Goal: Task Accomplishment & Management: Use online tool/utility

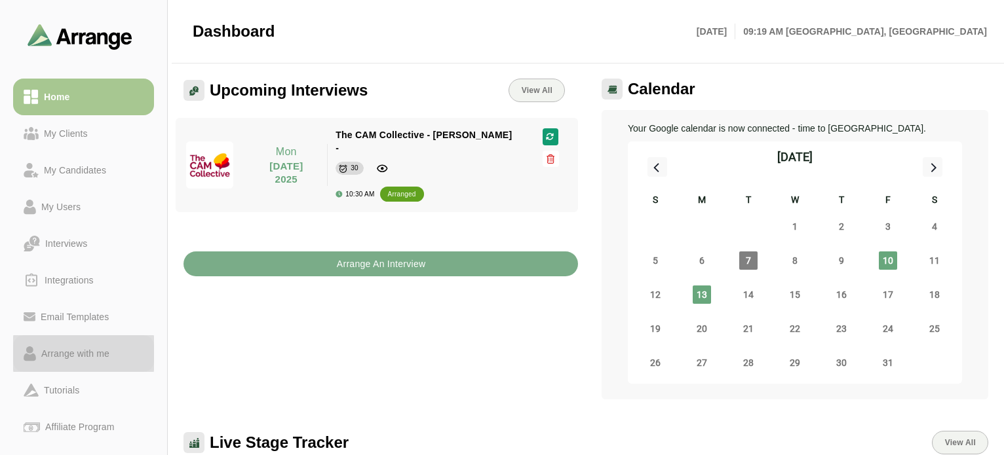
click at [68, 352] on div "Arrange with me" at bounding box center [75, 354] width 79 height 16
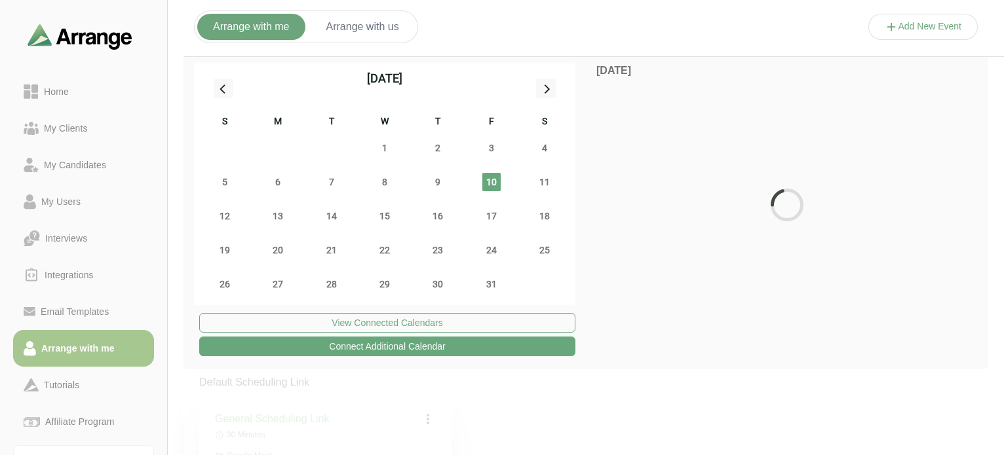
scroll to position [262, 0]
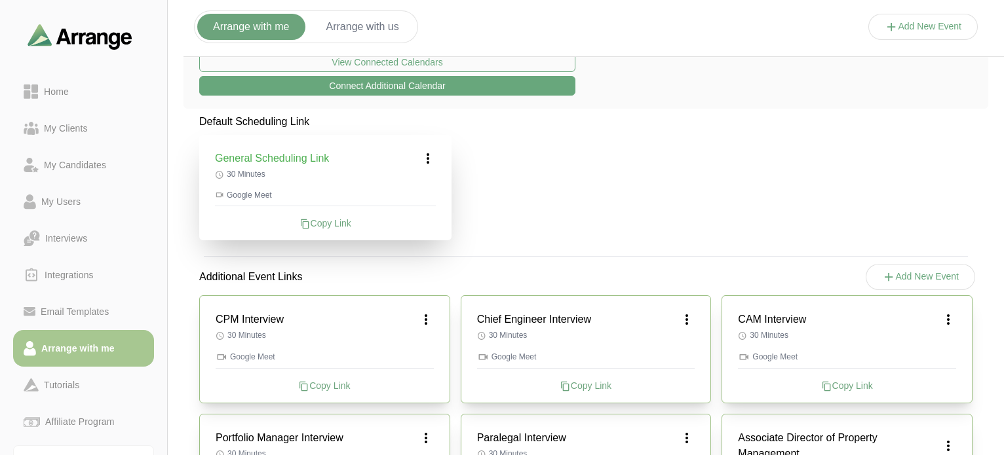
click at [601, 381] on div "Copy Link" at bounding box center [586, 385] width 218 height 13
click at [63, 88] on div "Home" at bounding box center [56, 92] width 35 height 16
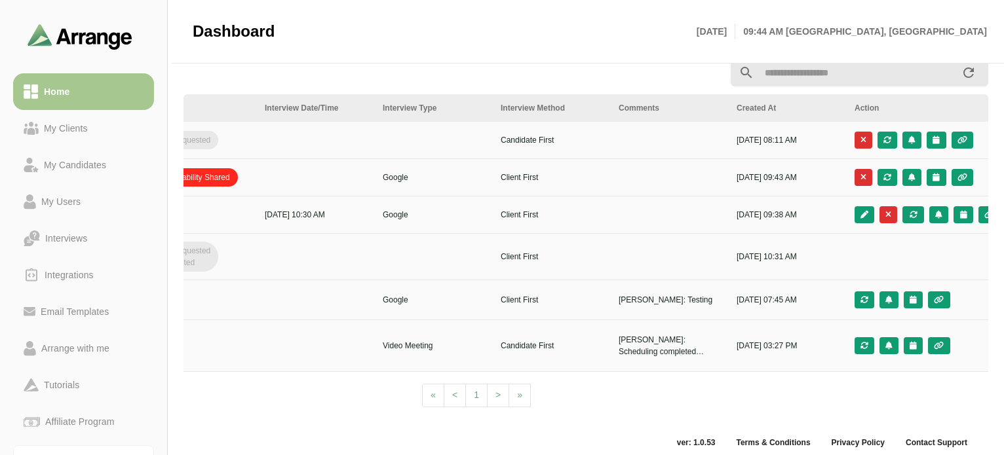
scroll to position [0, 476]
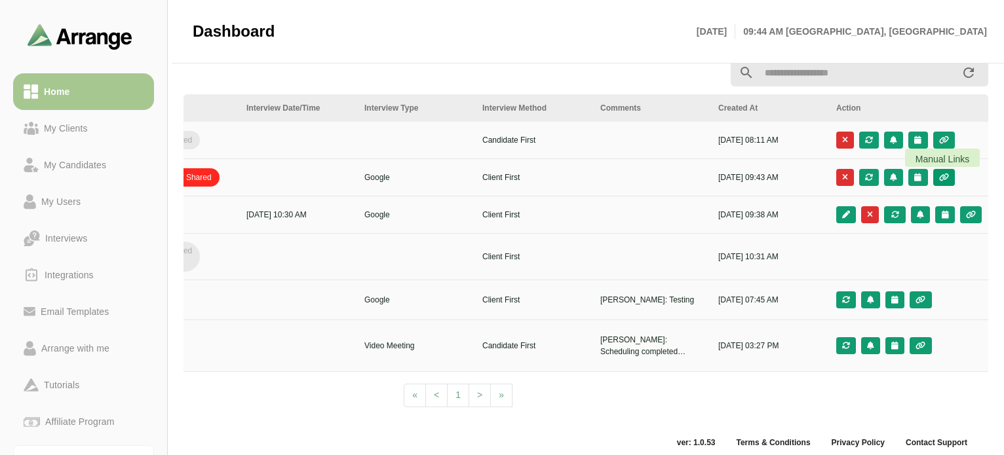
click at [943, 178] on icon "button" at bounding box center [943, 178] width 11 height 8
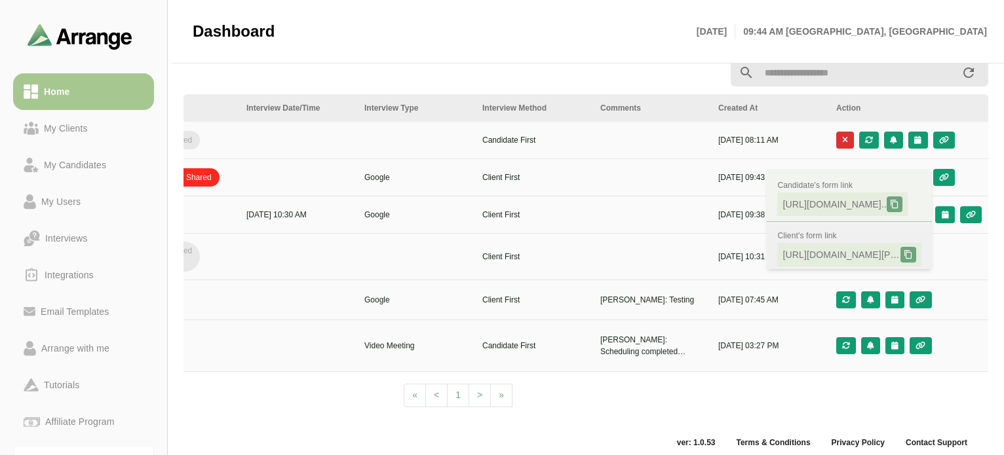
click at [915, 256] on div at bounding box center [908, 255] width 16 height 16
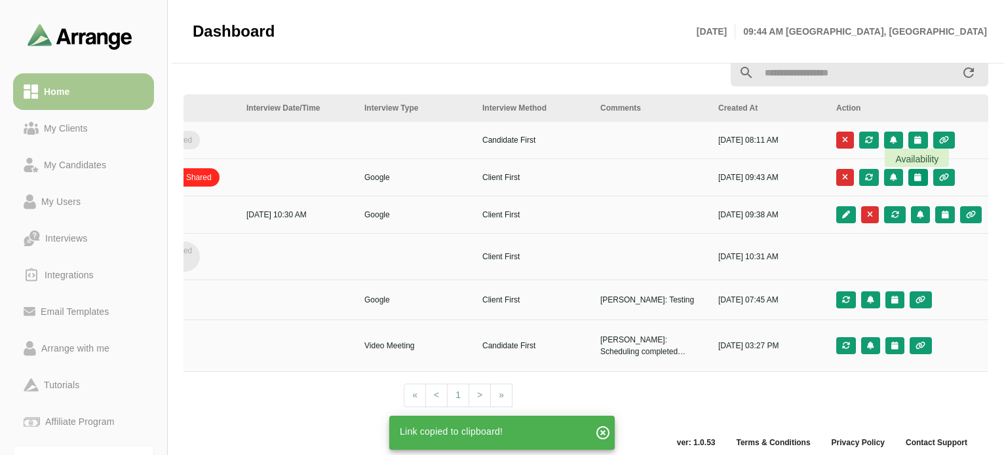
click at [920, 179] on icon "button" at bounding box center [917, 178] width 9 height 8
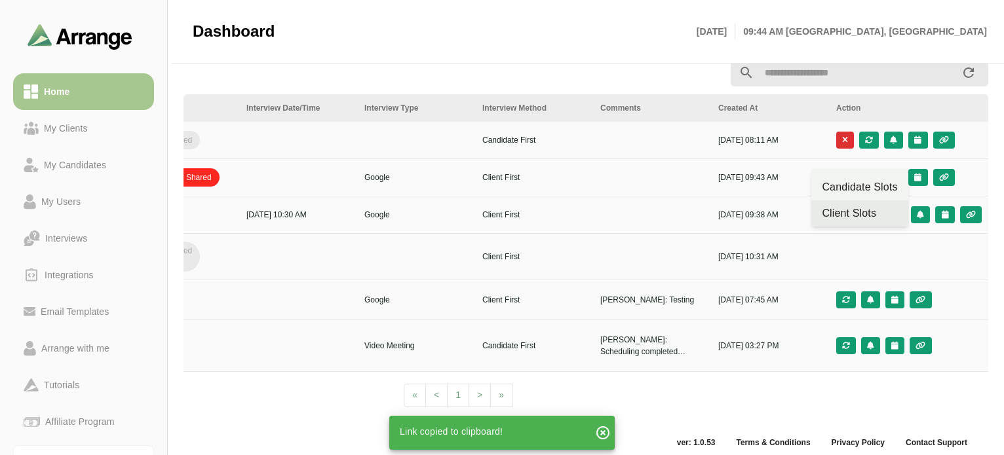
click at [871, 214] on div "Client Slots" at bounding box center [859, 214] width 75 height 16
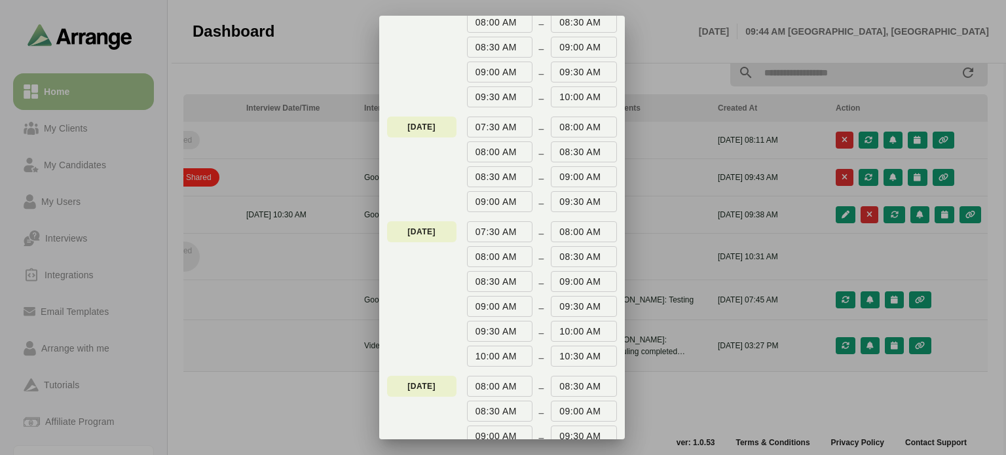
scroll to position [262, 0]
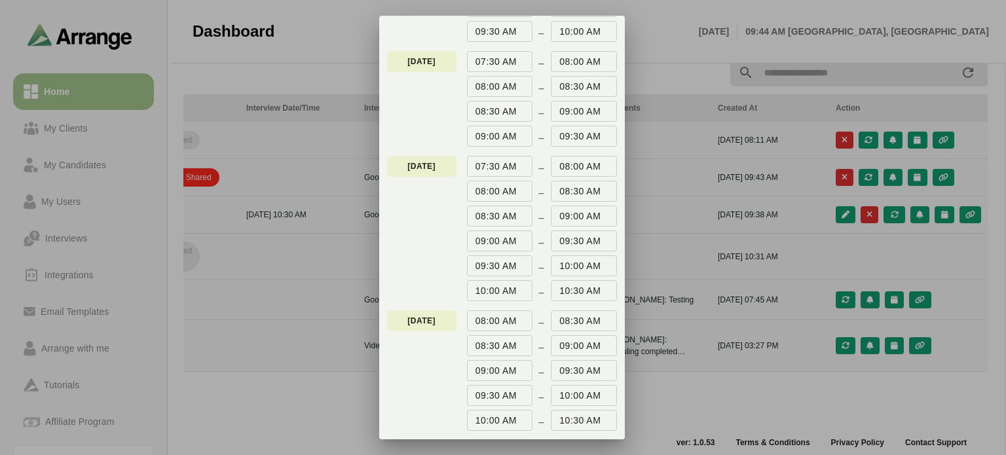
click at [919, 175] on div at bounding box center [503, 227] width 1006 height 455
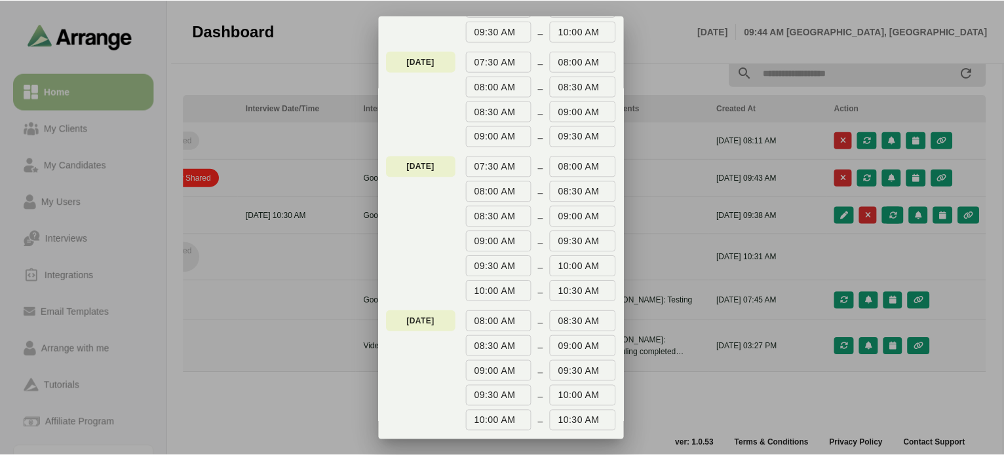
scroll to position [459, 0]
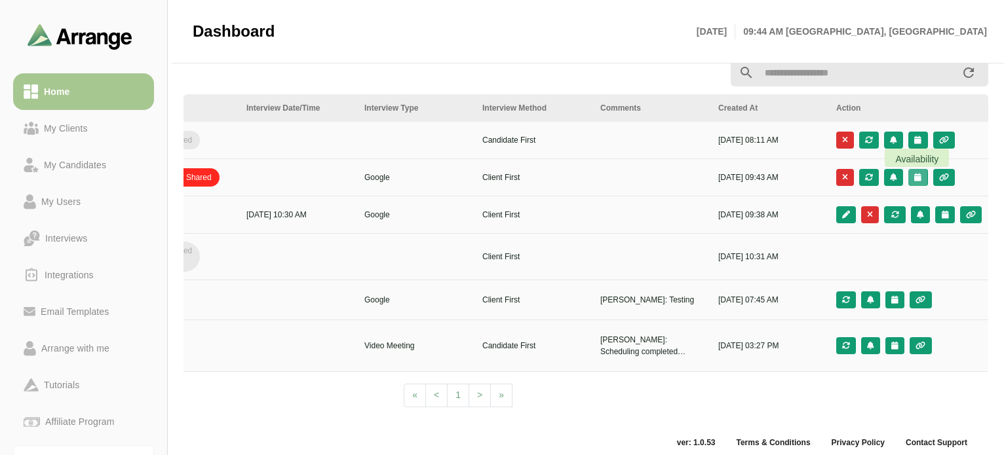
click at [920, 176] on icon "button" at bounding box center [917, 178] width 9 height 8
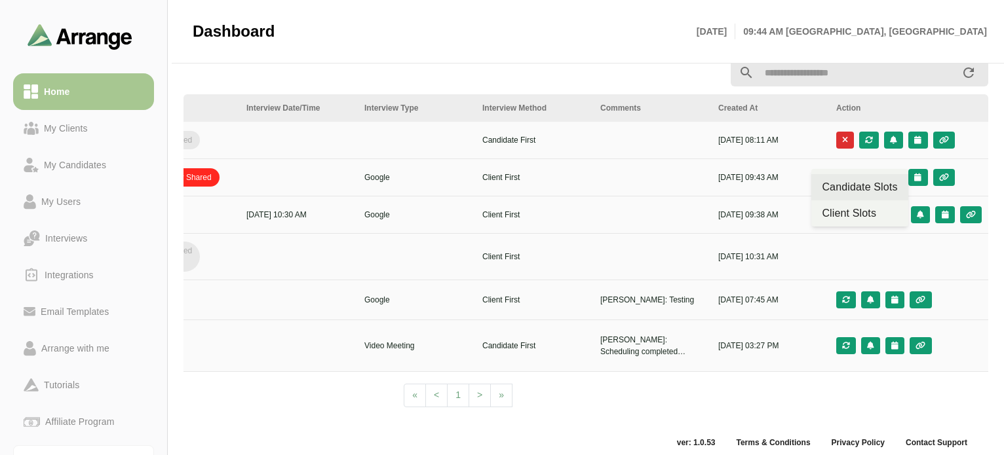
click at [873, 186] on div "Candidate Slots" at bounding box center [859, 188] width 75 height 16
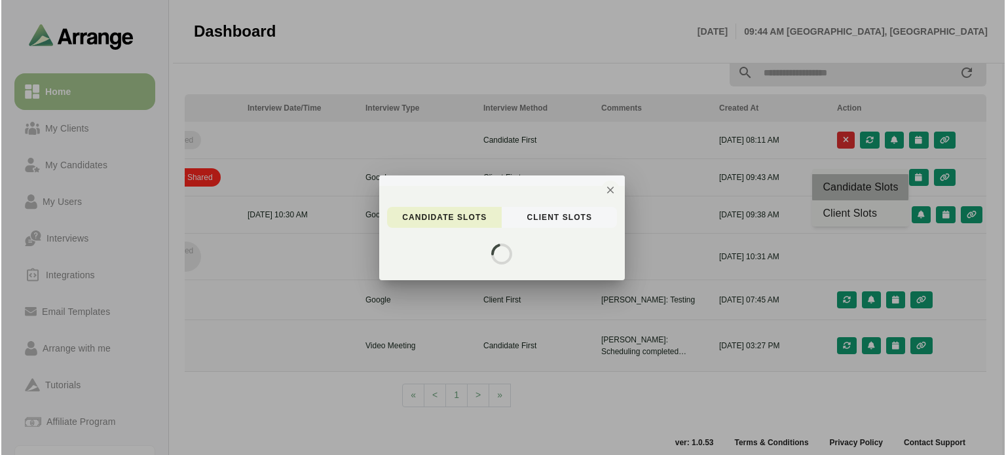
scroll to position [0, 0]
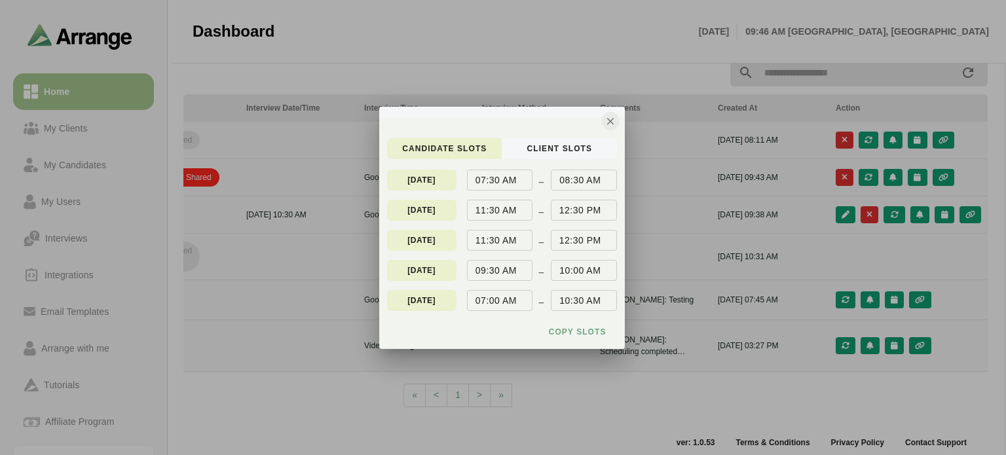
click at [605, 124] on icon "button" at bounding box center [611, 121] width 12 height 12
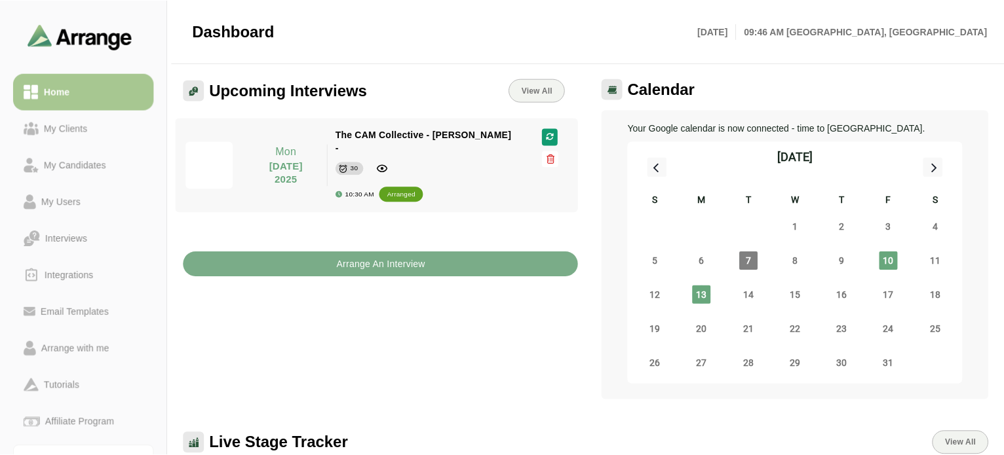
scroll to position [459, 0]
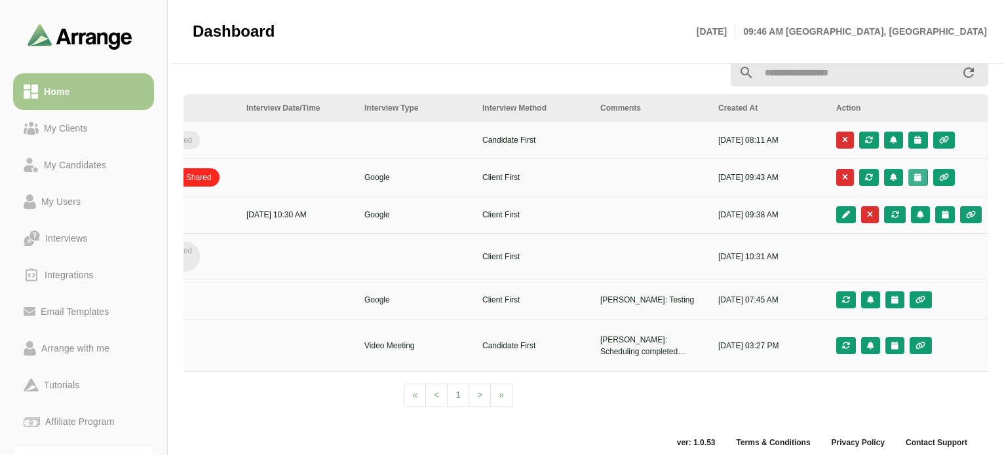
click at [922, 177] on button "button" at bounding box center [917, 177] width 19 height 17
click at [875, 211] on div "Client Slots" at bounding box center [859, 214] width 75 height 16
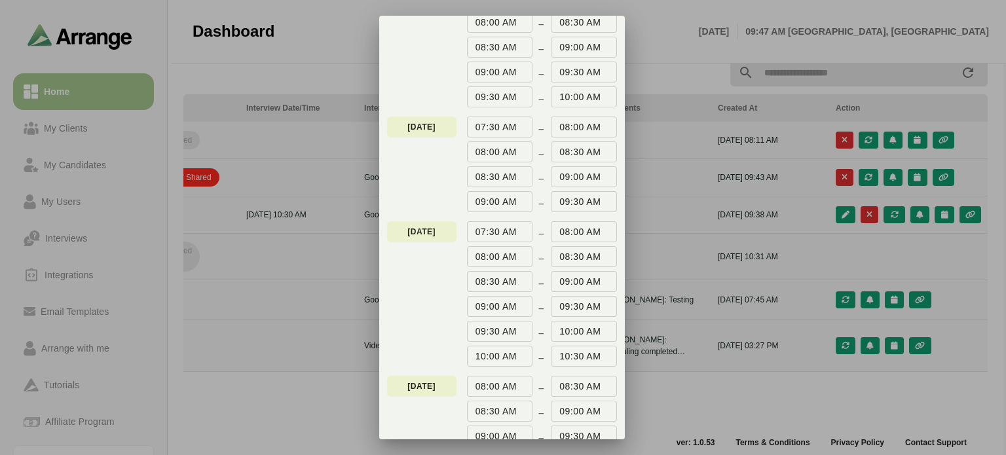
scroll to position [262, 0]
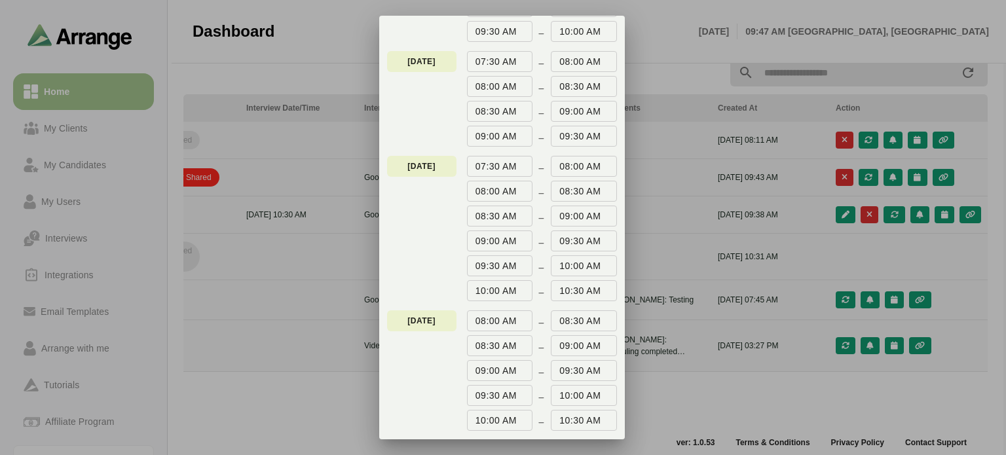
click at [848, 252] on div at bounding box center [503, 227] width 1006 height 455
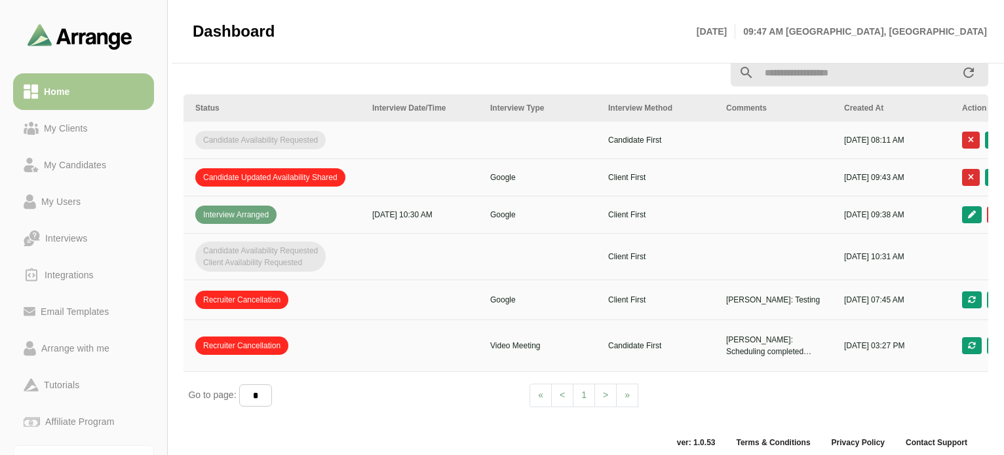
scroll to position [0, 476]
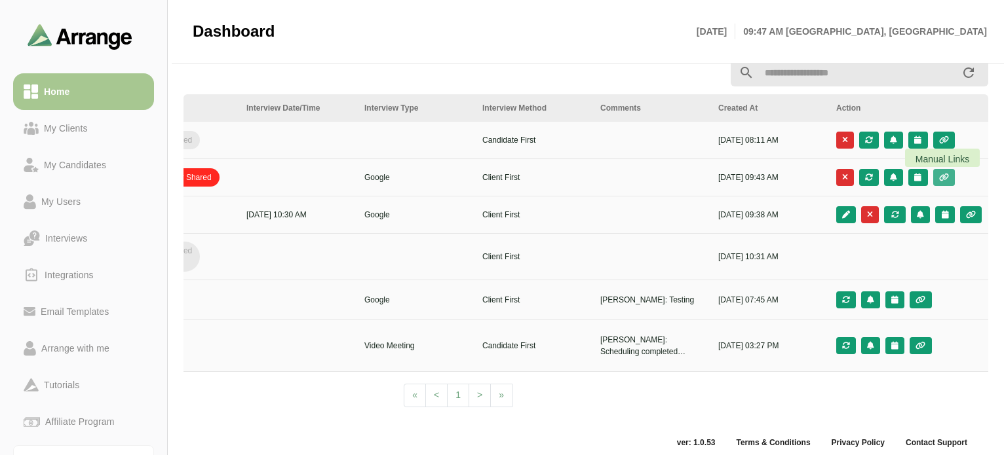
click at [940, 175] on icon "button" at bounding box center [943, 178] width 11 height 8
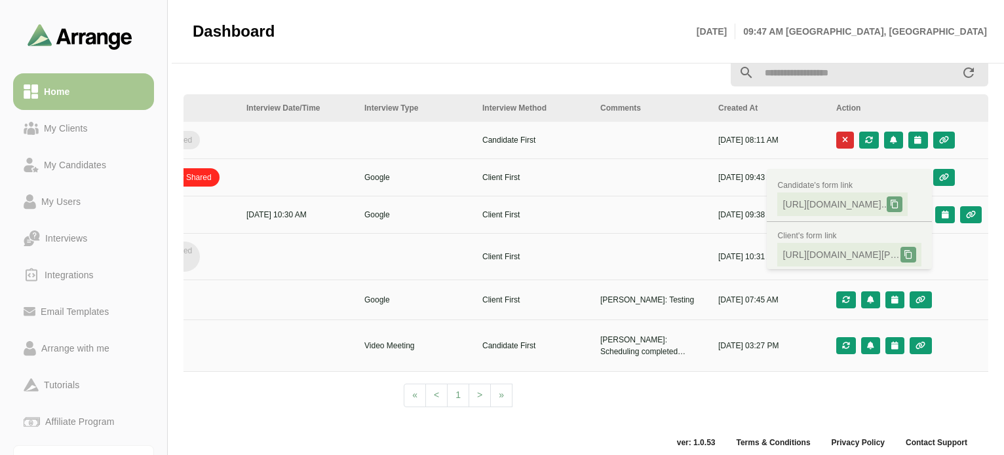
click at [643, 183] on td at bounding box center [651, 177] width 118 height 37
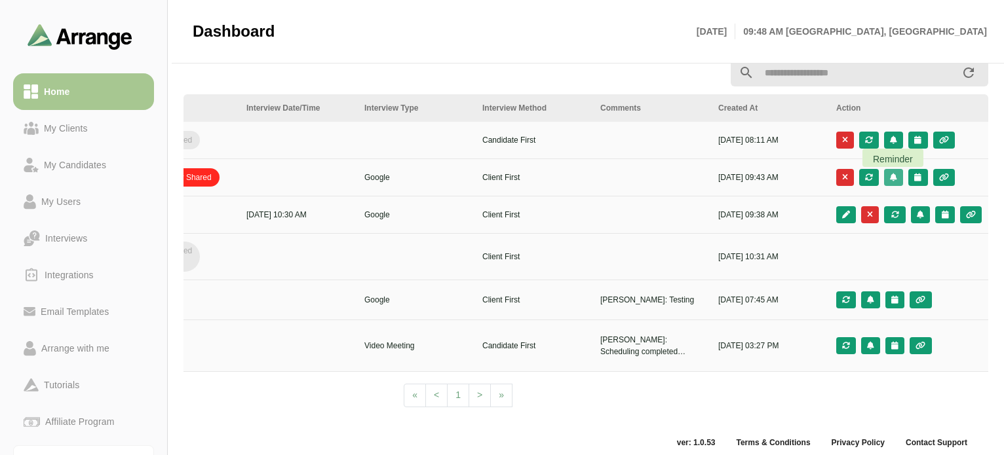
click at [893, 175] on icon "button" at bounding box center [893, 178] width 9 height 8
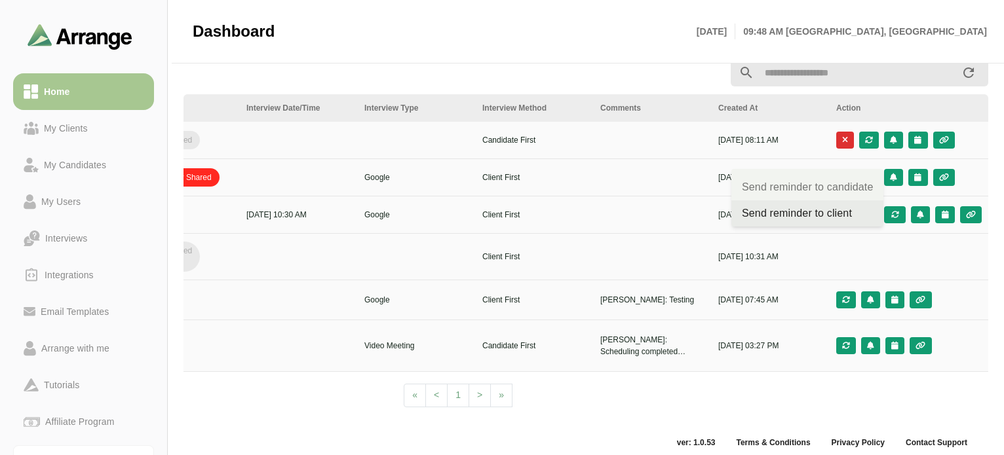
click at [835, 210] on div "Send reminder to client" at bounding box center [807, 214] width 131 height 16
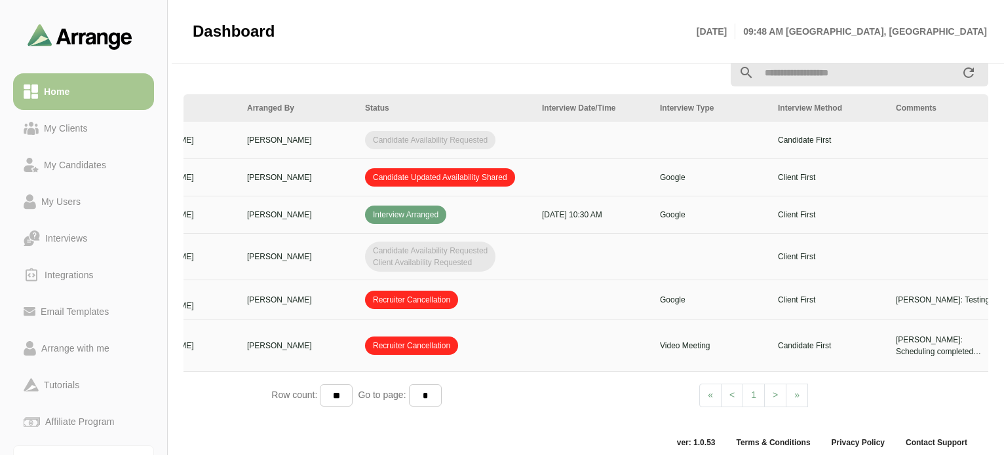
scroll to position [0, 0]
